Goal: Task Accomplishment & Management: Use online tool/utility

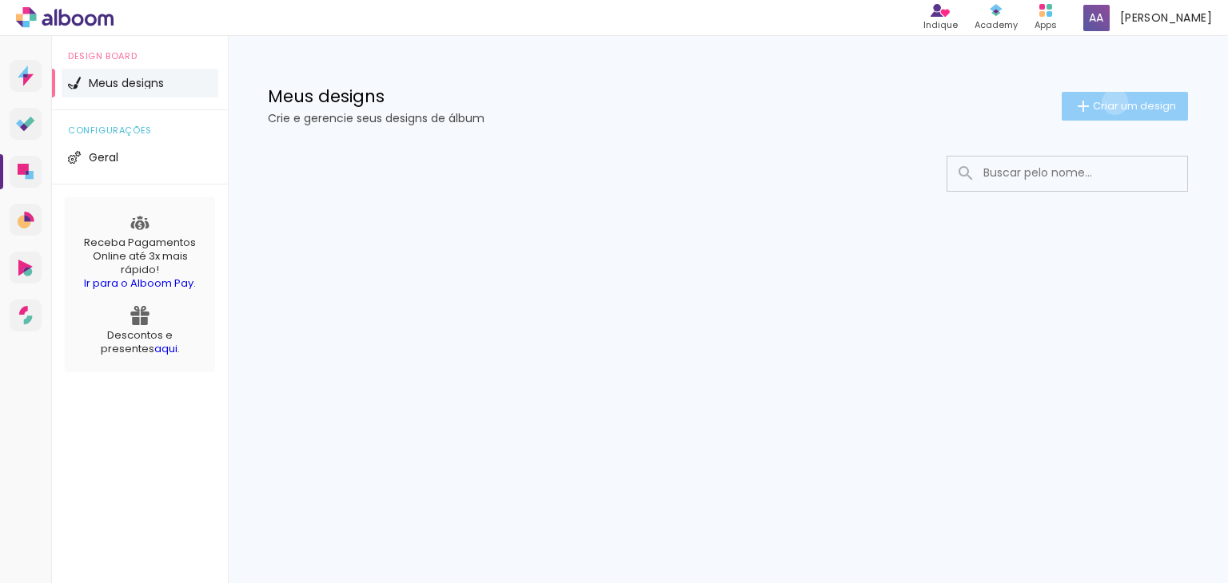
click at [1113, 102] on span "Criar um design" at bounding box center [1134, 106] width 83 height 10
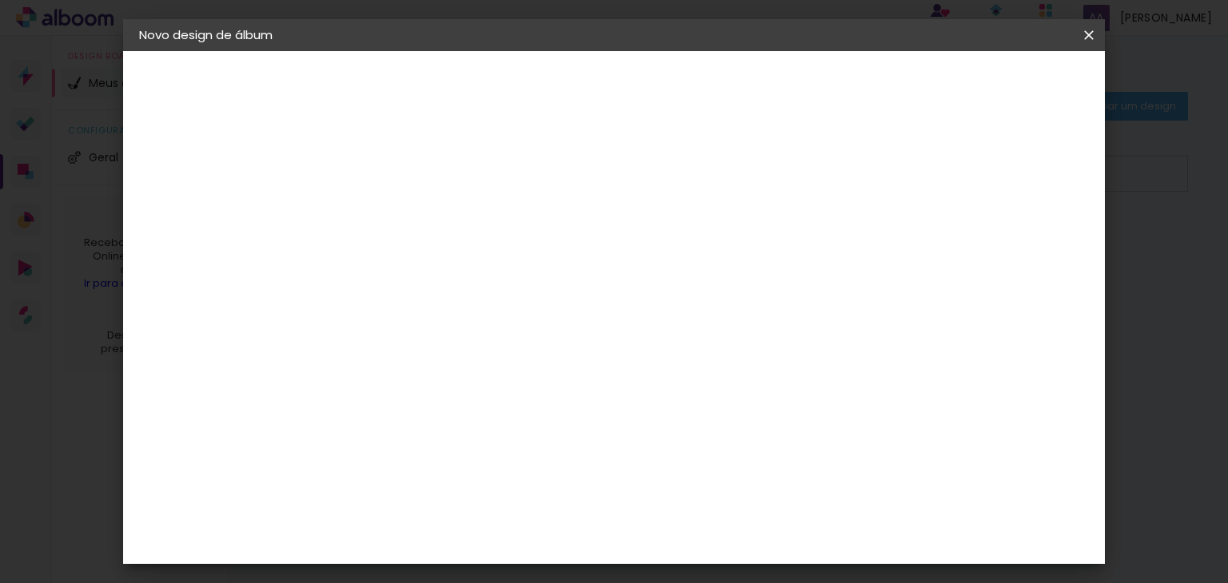
click at [0, 0] on paper-input-container "Título do álbum" at bounding box center [0, 0] width 0 height 0
type input "gagsh"
type paper-input "gagsh"
click at [0, 0] on slot "Avançar" at bounding box center [0, 0] width 0 height 0
click at [0, 0] on slot "Tamanho Livre" at bounding box center [0, 0] width 0 height 0
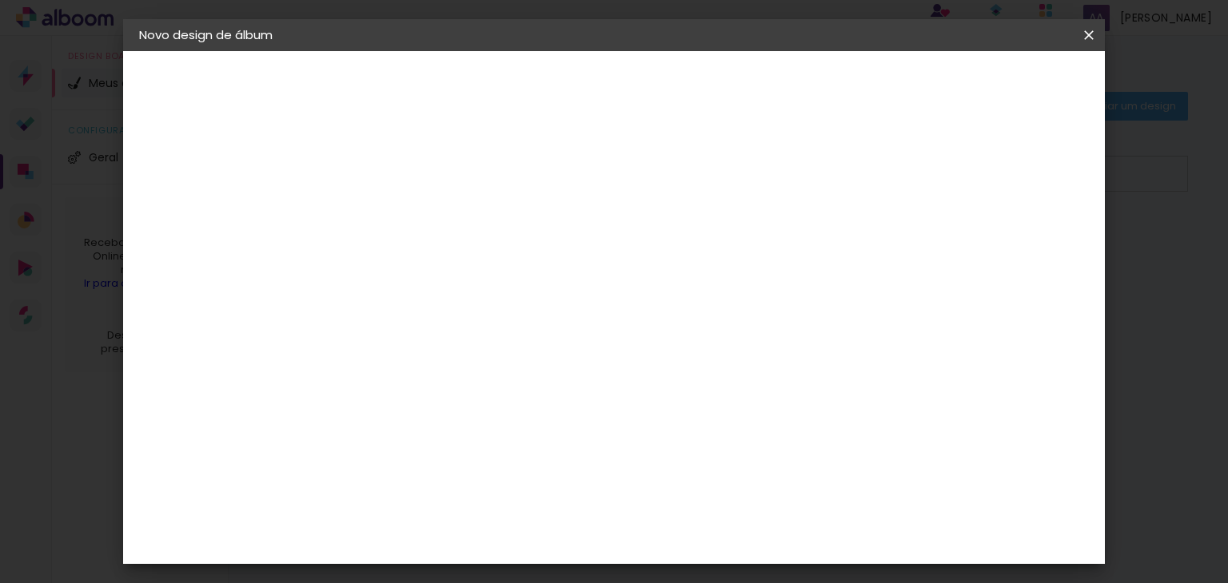
scroll to position [1758, 0]
click at [411, 489] on div "Hibener" at bounding box center [414, 495] width 50 height 13
click at [0, 0] on slot "Avançar" at bounding box center [0, 0] width 0 height 0
click at [482, 269] on iron-icon at bounding box center [472, 278] width 19 height 19
click at [0, 0] on slot "Slim" at bounding box center [0, 0] width 0 height 0
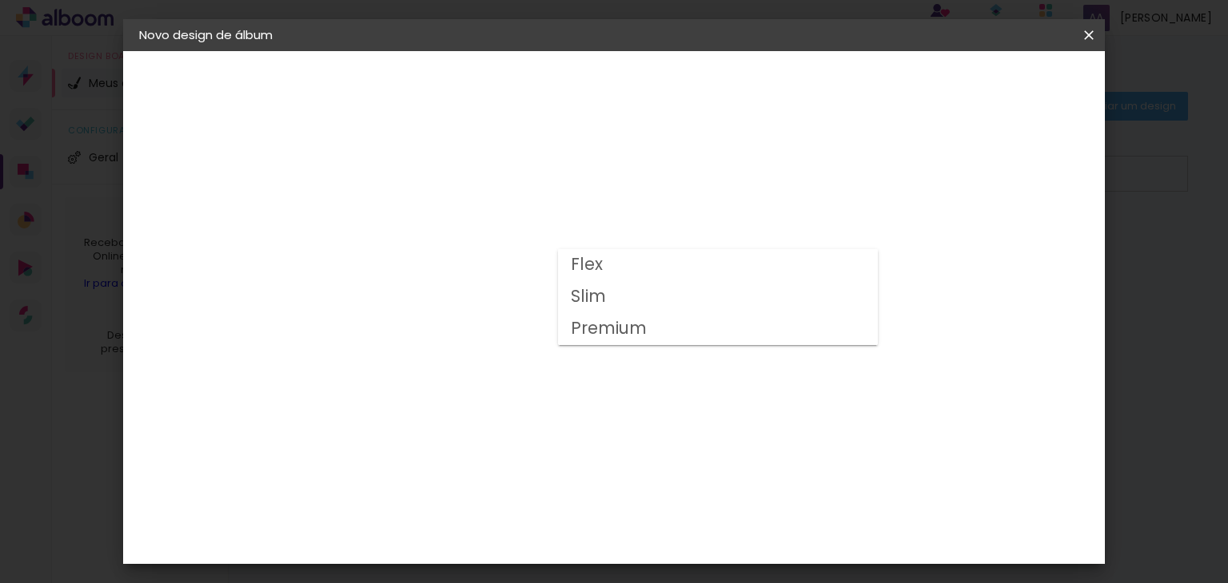
type input "Slim"
click at [508, 431] on span "20 × 20" at bounding box center [471, 452] width 74 height 42
click at [0, 0] on slot "Avançar" at bounding box center [0, 0] width 0 height 0
click at [747, 175] on div at bounding box center [740, 172] width 14 height 14
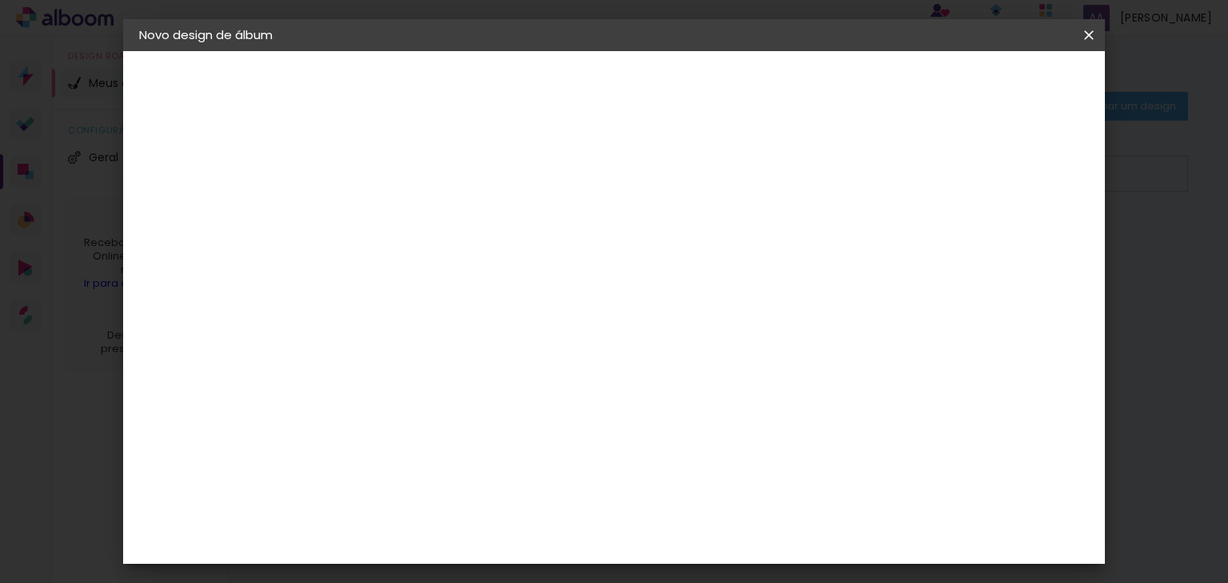
type paper-checkbox "on"
type input "1"
type paper-input "1"
click at [411, 179] on input "1" at bounding box center [387, 172] width 55 height 20
type input "0"
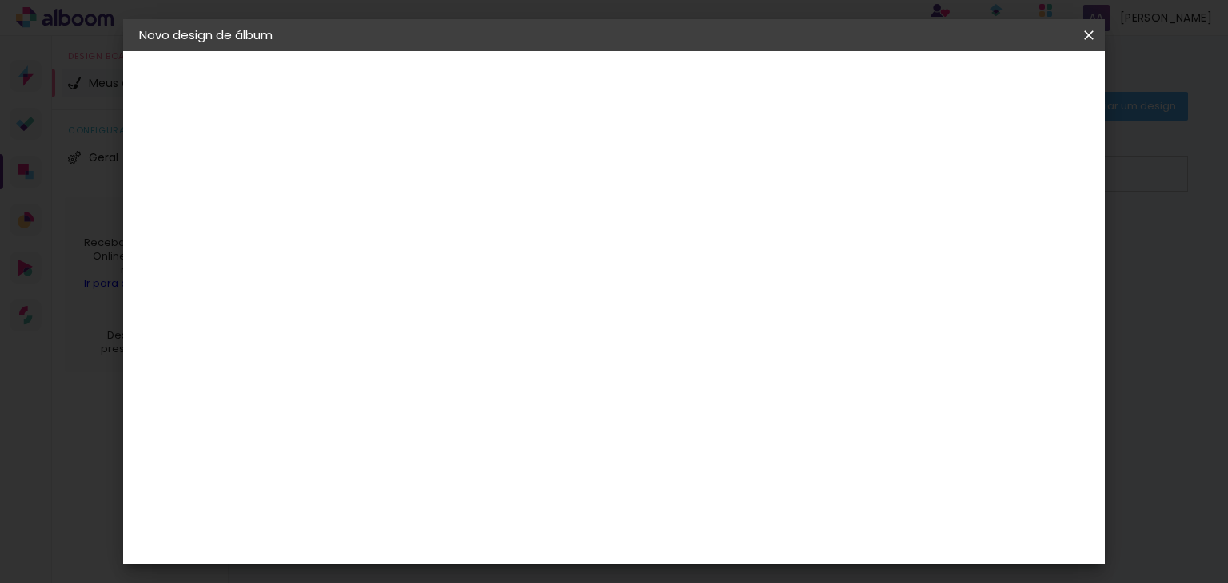
type paper-input "0"
click at [411, 179] on input "0" at bounding box center [387, 172] width 55 height 20
type input "1"
type paper-input "1"
click at [404, 164] on input "1" at bounding box center [387, 172] width 55 height 20
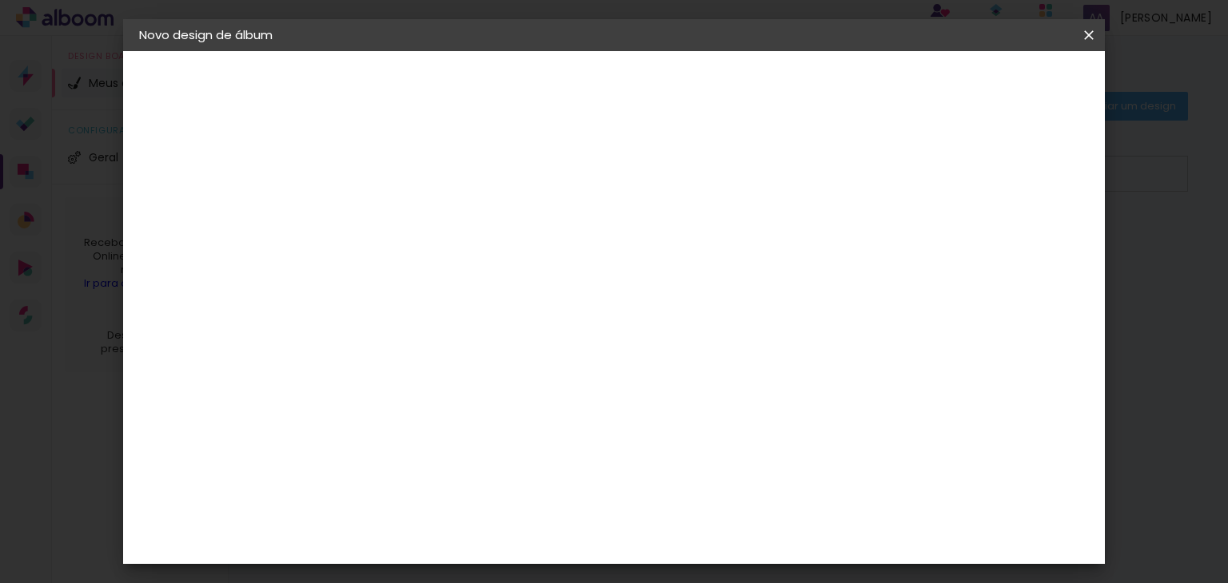
type input "2"
type paper-input "2"
click at [404, 164] on input "2" at bounding box center [387, 172] width 55 height 20
click at [838, 86] on span "Iniciar design" at bounding box center [801, 84] width 73 height 11
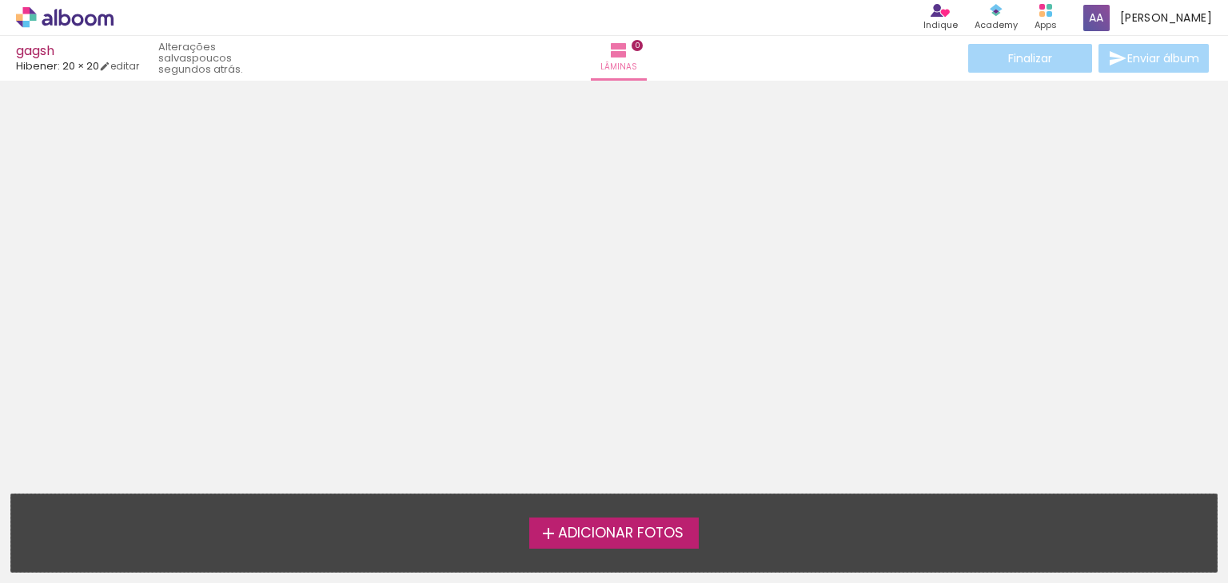
click at [44, 16] on icon at bounding box center [65, 17] width 98 height 21
